Goal: Find specific fact: Find specific page/section

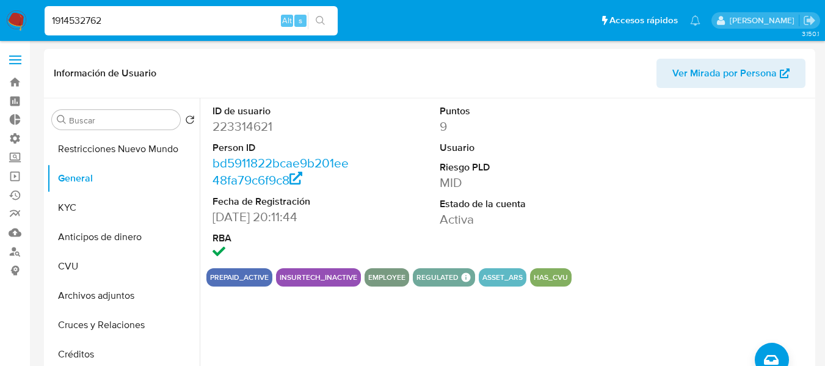
select select "10"
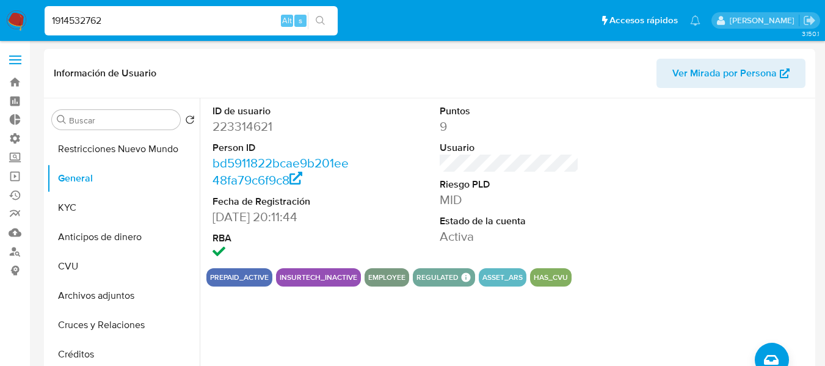
scroll to position [61, 0]
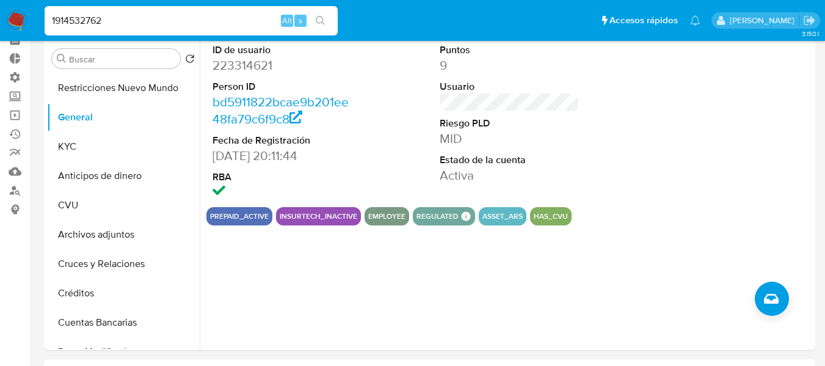
type input "1914532762"
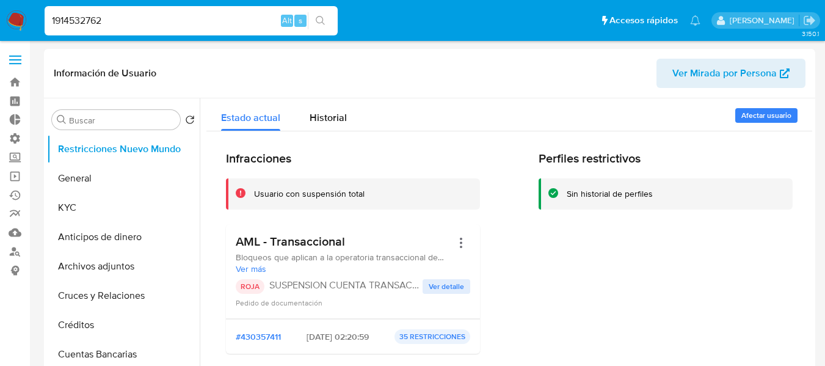
select select "10"
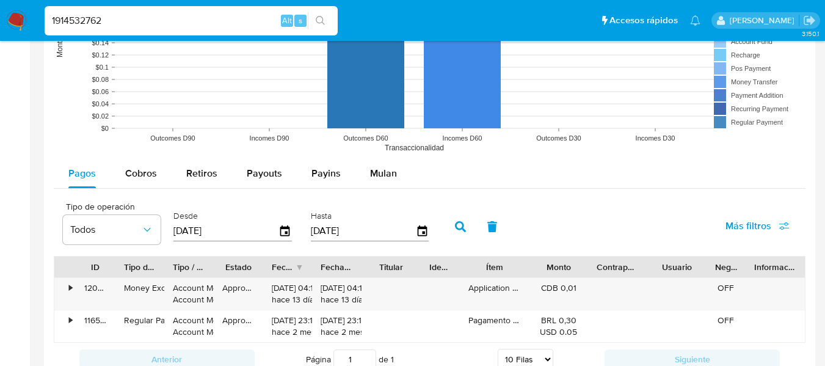
scroll to position [1038, 0]
click at [587, 169] on div "Pagos Cobros Retiros Payouts Payins Mulan" at bounding box center [430, 172] width 752 height 29
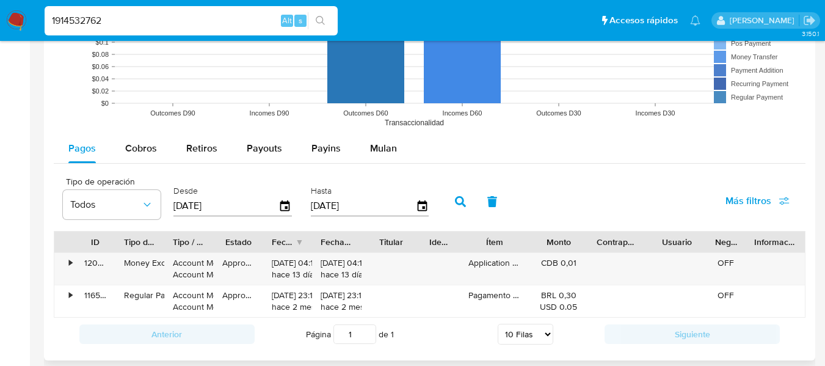
scroll to position [1099, 0]
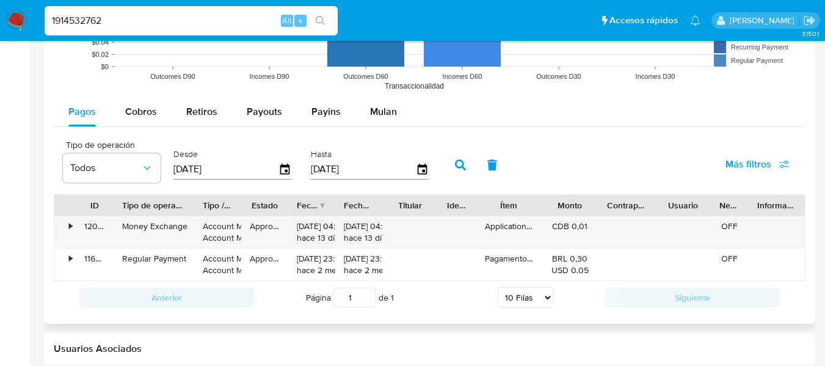
drag, startPoint x: 164, startPoint y: 209, endPoint x: 188, endPoint y: 207, distance: 23.9
click at [188, 207] on div at bounding box center [194, 205] width 22 height 21
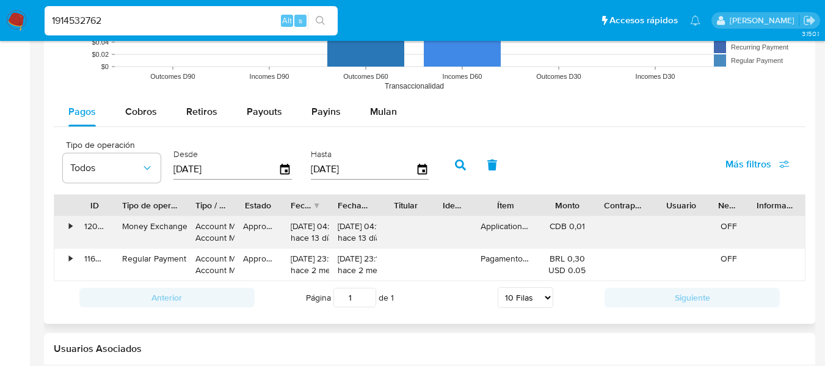
click at [67, 228] on div "•" at bounding box center [64, 232] width 21 height 32
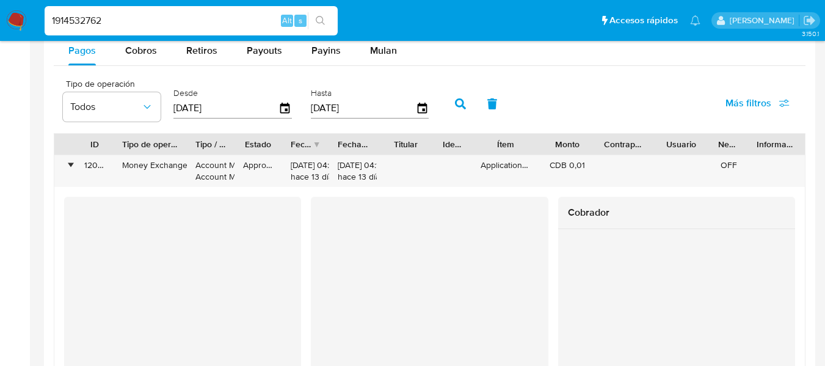
scroll to position [1221, 0]
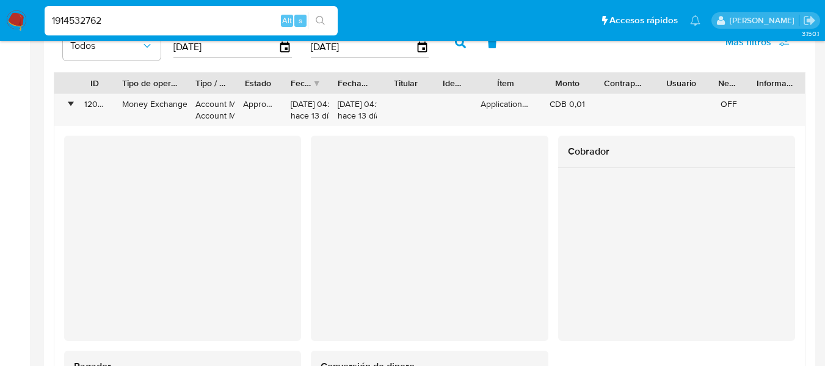
click at [83, 21] on input "1914532762" at bounding box center [191, 21] width 293 height 16
click at [93, 21] on input "1914532762" at bounding box center [191, 21] width 293 height 16
paste input "035757644"
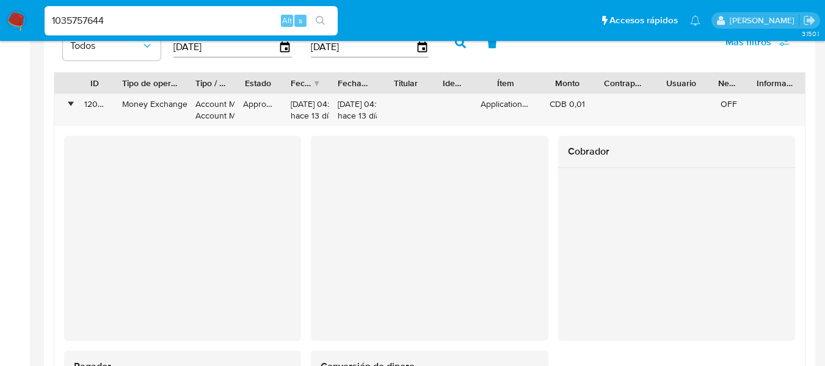
type input "1035757644"
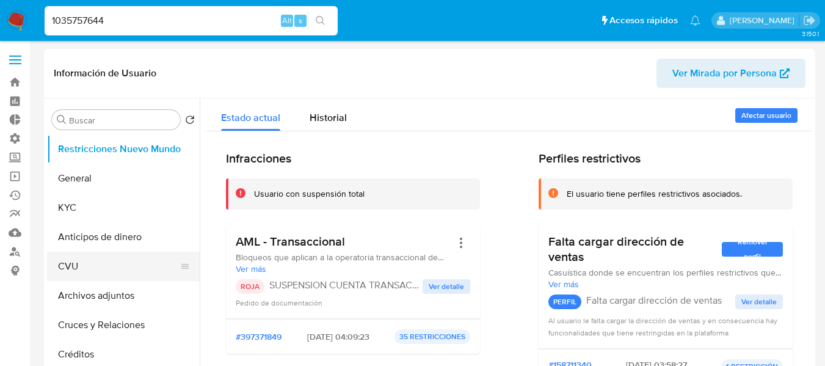
select select "10"
click at [71, 266] on button "CVU" at bounding box center [118, 266] width 143 height 29
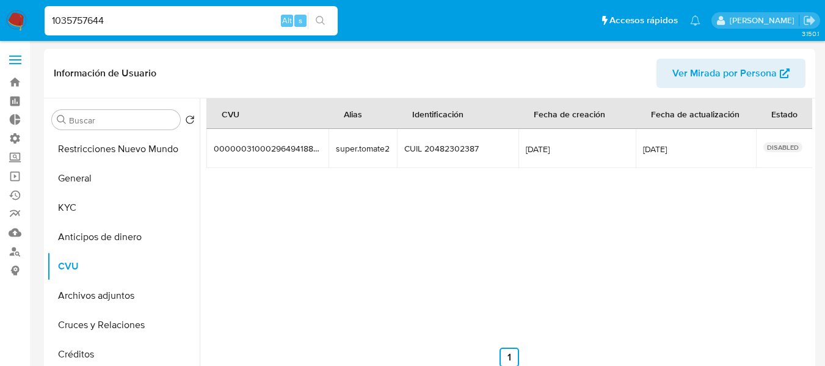
click at [170, 13] on input "1035757644" at bounding box center [191, 21] width 293 height 16
paste input "334756463"
type input "334756463"
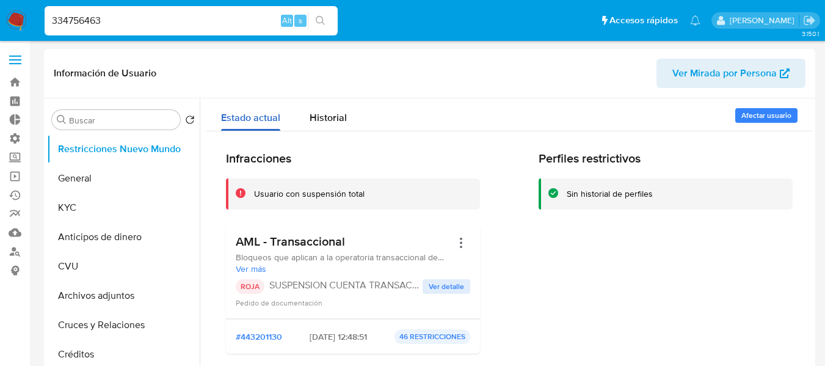
select select "10"
